Goal: Information Seeking & Learning: Find specific fact

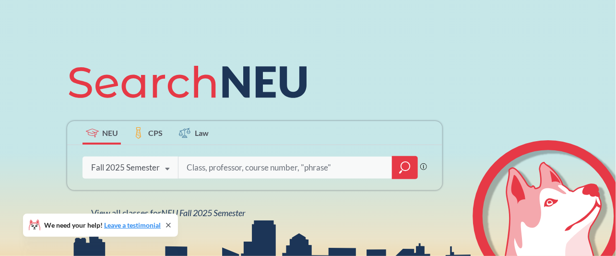
scroll to position [75, 0]
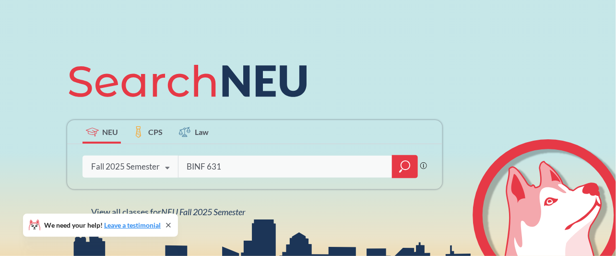
type input "BINF 6310"
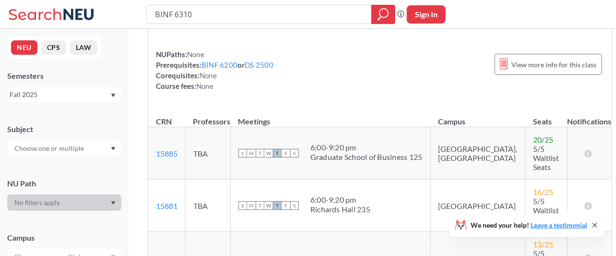
scroll to position [187, 0]
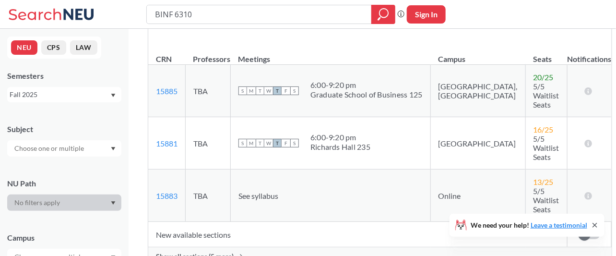
click at [215, 252] on span "Show all sections (5 more)" at bounding box center [195, 256] width 78 height 9
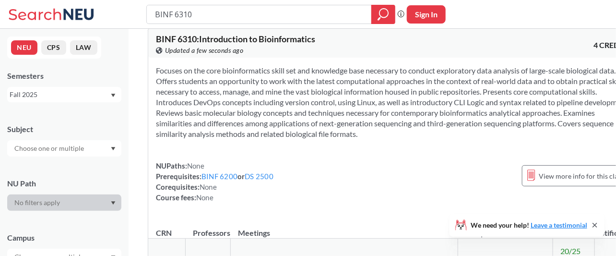
scroll to position [0, 0]
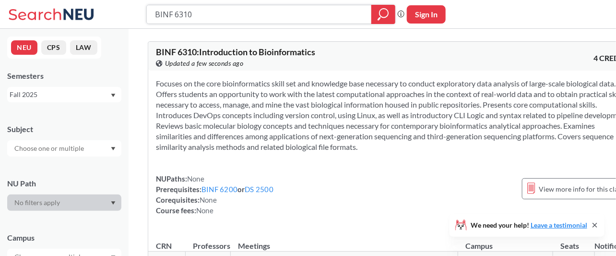
click at [207, 16] on input "BINF 6310" at bounding box center [259, 14] width 211 height 16
type input "BIN"
click at [389, 168] on div "Focuses on the core bioinformatics skill set and knowledge base necessary to co…" at bounding box center [393, 151] width 491 height 160
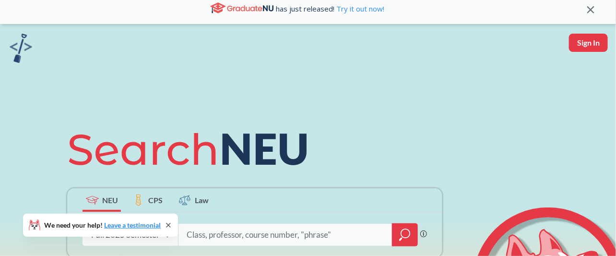
scroll to position [8, 0]
